Goal: Information Seeking & Learning: Find specific page/section

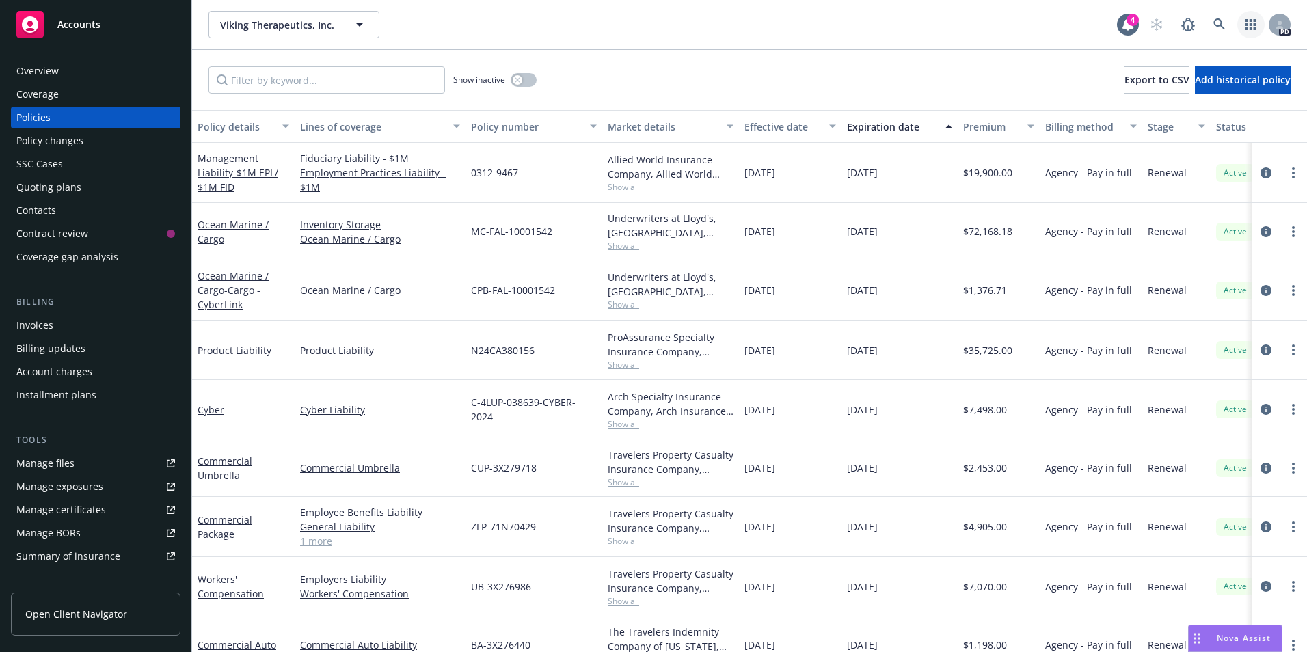
click at [1247, 15] on link "button" at bounding box center [1250, 24] width 27 height 27
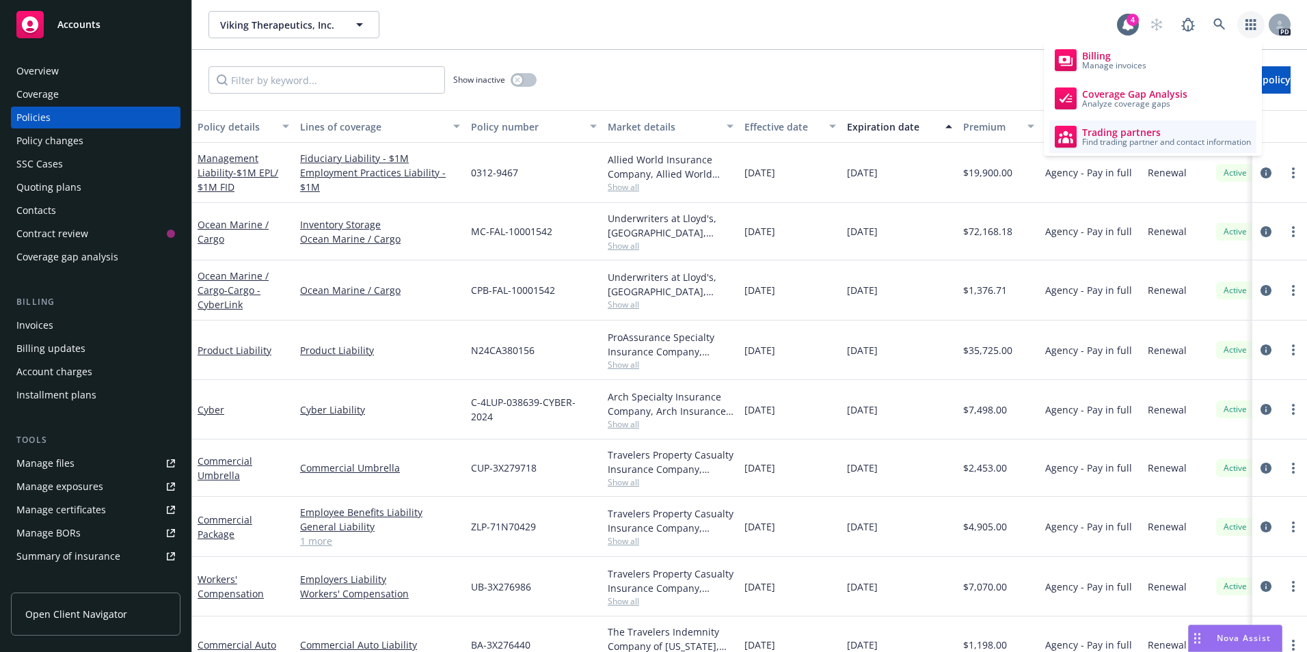
click at [1107, 127] on span "Trading partners" at bounding box center [1166, 132] width 169 height 11
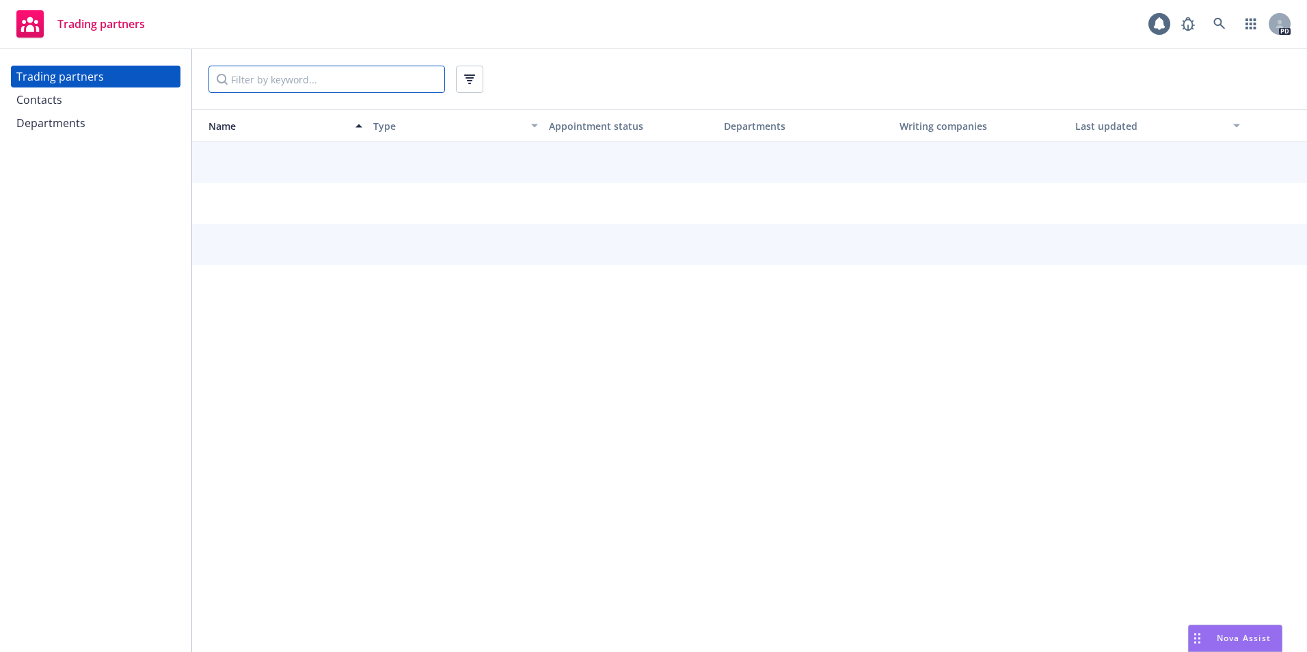
click at [261, 81] on input "Filter by keyword..." at bounding box center [326, 79] width 237 height 27
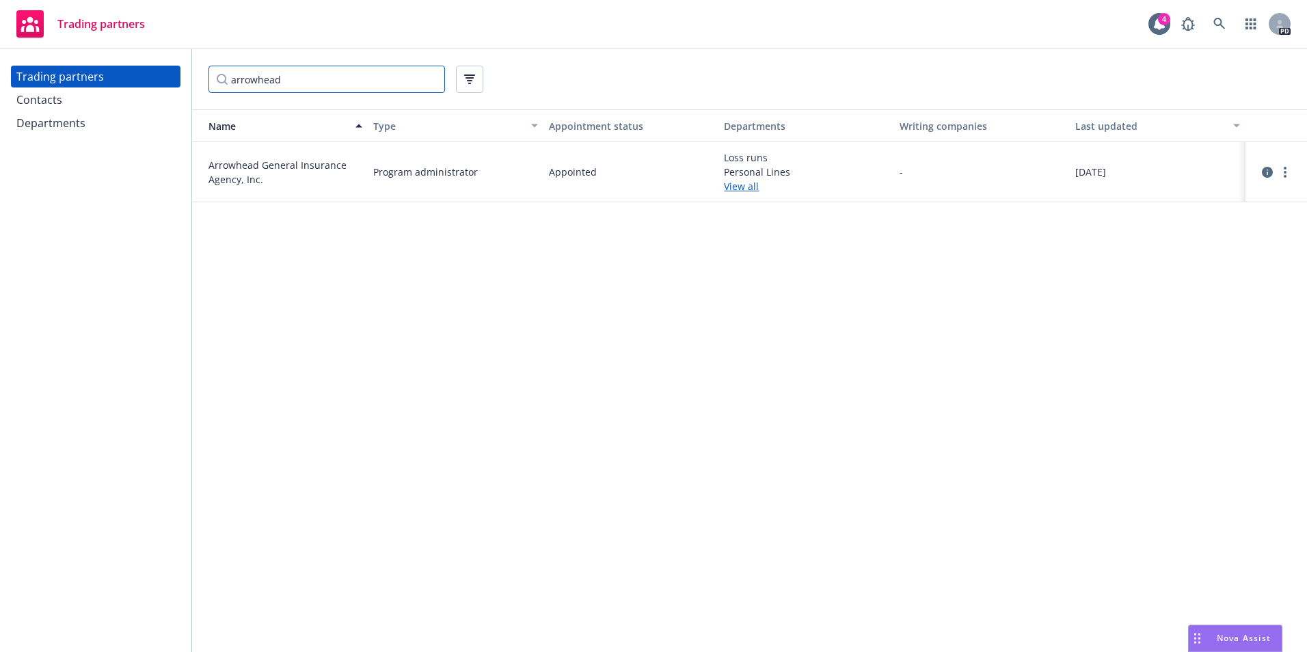
type input "arrowhead"
click at [252, 164] on span "Arrowhead General Insurance Agency, Inc." at bounding box center [285, 172] width 154 height 29
click at [737, 187] on link "View all" at bounding box center [806, 186] width 165 height 14
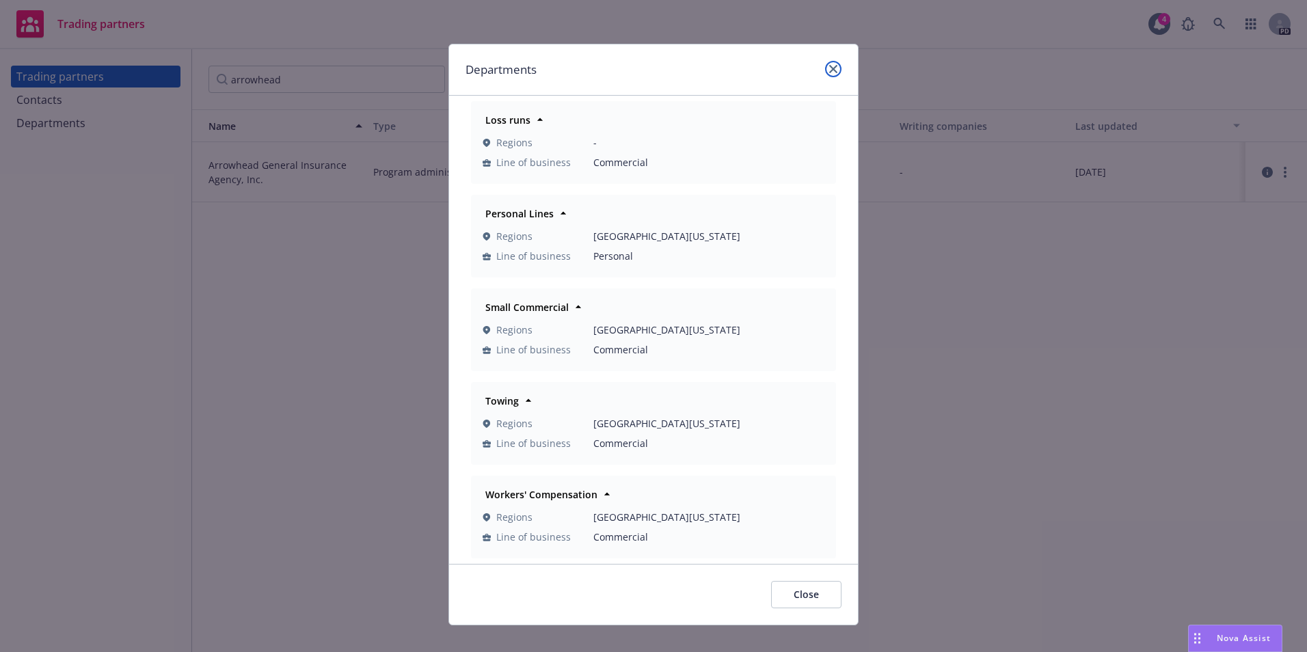
click at [829, 69] on icon "close" at bounding box center [833, 69] width 8 height 8
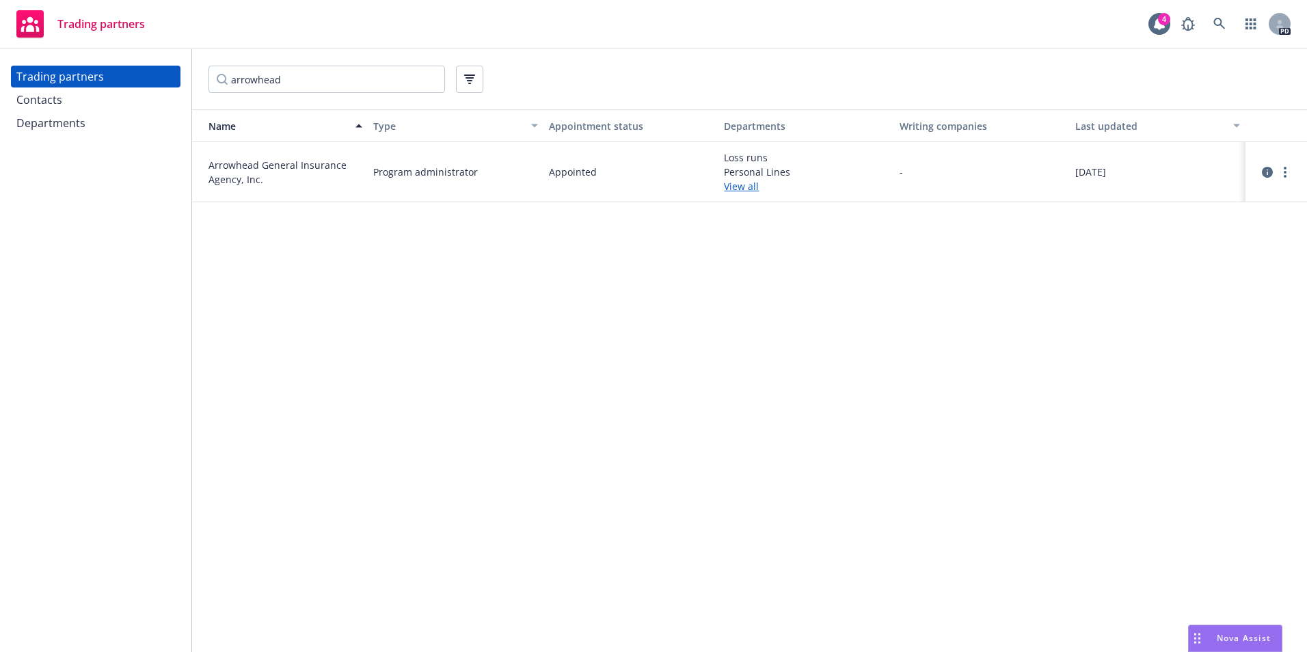
click at [249, 175] on span "Arrowhead General Insurance Agency, Inc." at bounding box center [285, 172] width 154 height 29
click at [743, 183] on link "View all" at bounding box center [806, 186] width 165 height 14
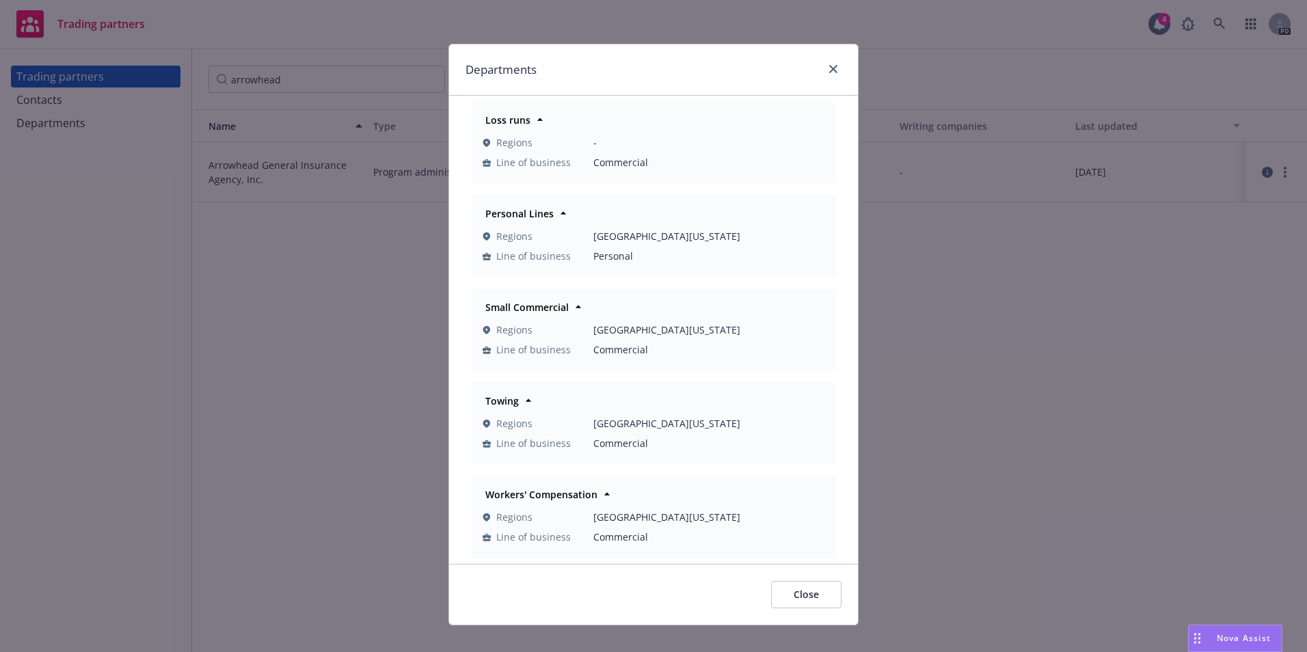
click at [554, 437] on span "Line of business" at bounding box center [533, 443] width 75 height 14
click at [813, 596] on span "Close" at bounding box center [806, 594] width 25 height 13
